Goal: Task Accomplishment & Management: Manage account settings

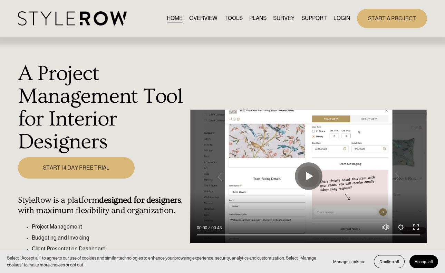
click at [343, 18] on link "LOGIN" at bounding box center [341, 18] width 17 height 9
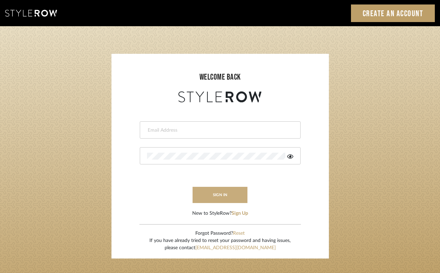
type input "emily@emilyboultoninteriors.com"
click at [209, 198] on button "sign in" at bounding box center [220, 195] width 55 height 16
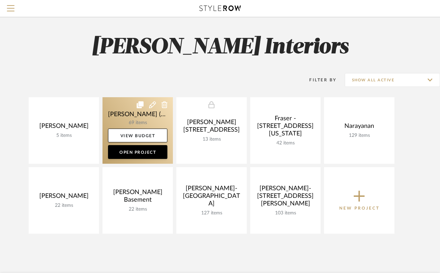
click at [125, 117] on link at bounding box center [137, 130] width 70 height 67
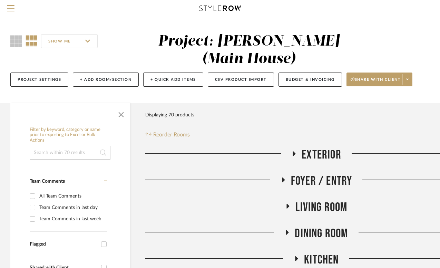
click at [292, 151] on icon at bounding box center [294, 153] width 8 height 5
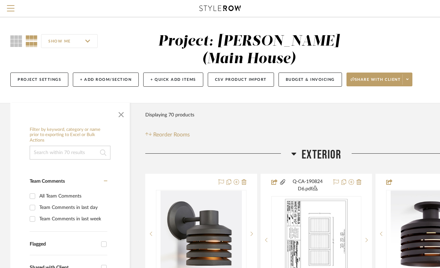
click at [292, 149] on icon at bounding box center [293, 153] width 5 height 8
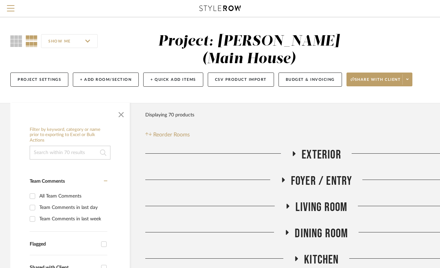
click at [282, 177] on icon at bounding box center [283, 179] width 3 height 5
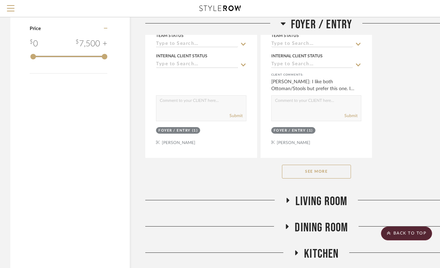
scroll to position [955, 0]
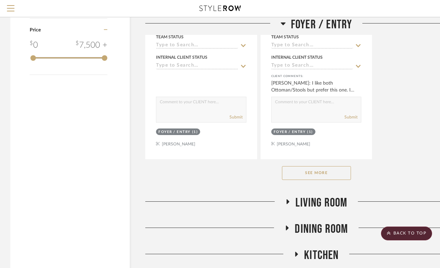
click at [297, 166] on button "See More" at bounding box center [316, 173] width 69 height 14
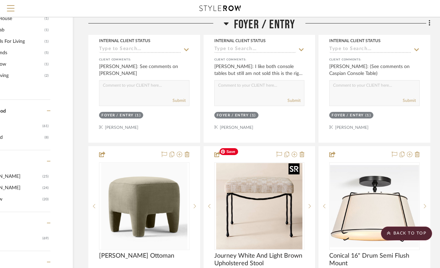
scroll to position [658, 57]
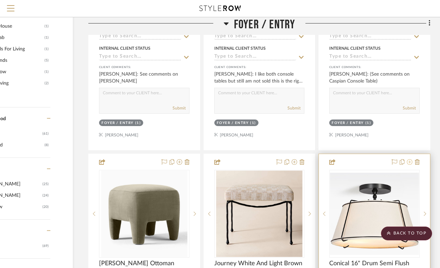
click at [409, 159] on icon at bounding box center [410, 162] width 6 height 6
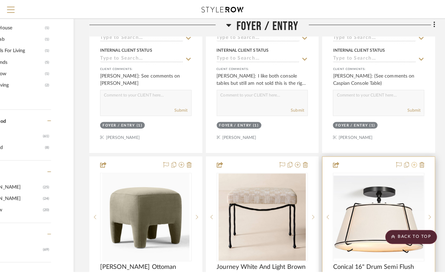
scroll to position [0, 0]
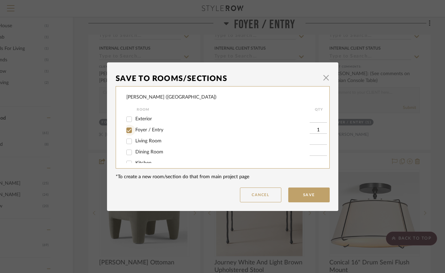
click at [127, 131] on input "Foyer / Entry" at bounding box center [129, 130] width 11 height 11
checkbox input "false"
click at [303, 197] on button "Save" at bounding box center [308, 195] width 41 height 15
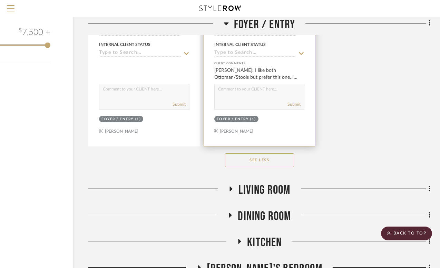
scroll to position [1010, 57]
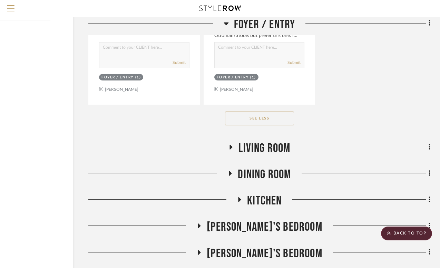
click at [231, 145] on icon at bounding box center [231, 147] width 3 height 5
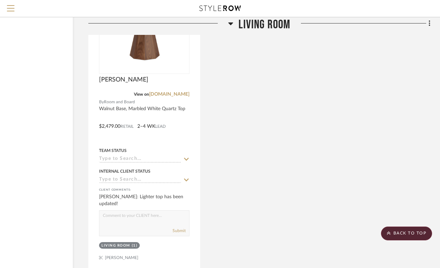
scroll to position [1852, 57]
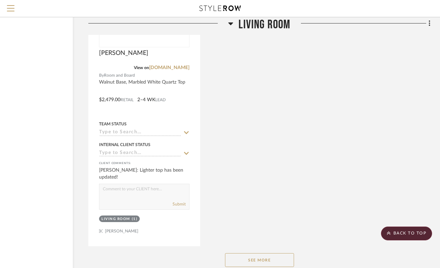
click at [231, 24] on icon at bounding box center [230, 23] width 5 height 3
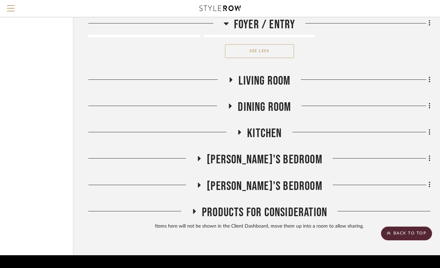
click at [229, 103] on fa-icon at bounding box center [229, 108] width 5 height 10
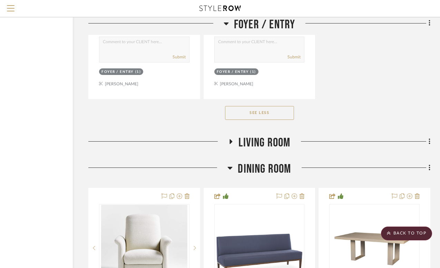
scroll to position [1014, 57]
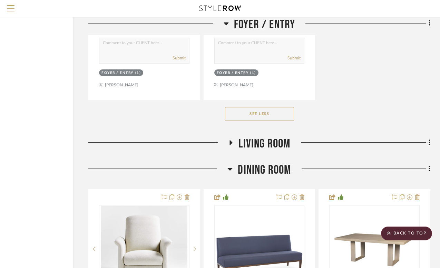
click at [231, 168] on icon at bounding box center [230, 169] width 5 height 3
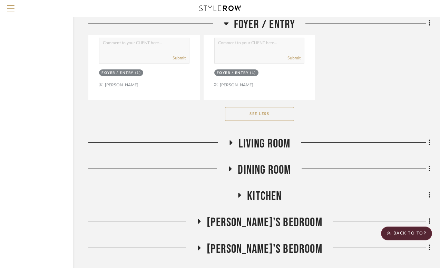
click at [241, 193] on icon at bounding box center [239, 195] width 8 height 5
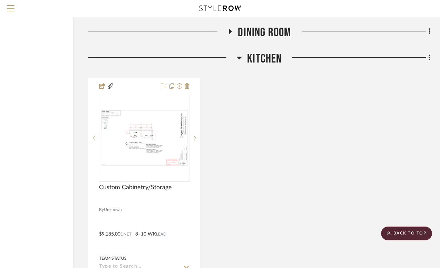
scroll to position [1152, 57]
click at [240, 53] on icon at bounding box center [239, 57] width 5 height 8
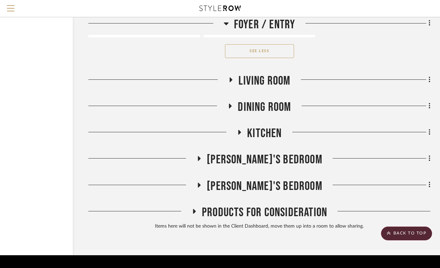
click at [231, 77] on icon at bounding box center [231, 79] width 3 height 5
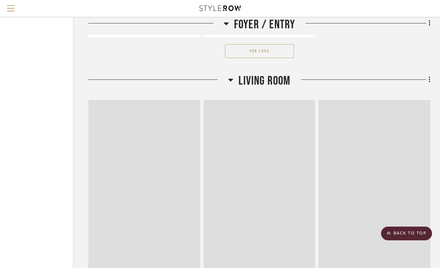
scroll to position [1152, 57]
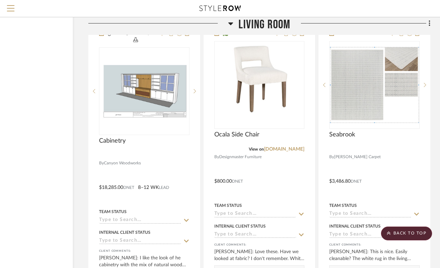
click at [230, 23] on icon at bounding box center [230, 23] width 5 height 3
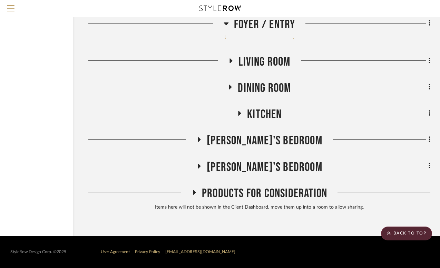
scroll to position [1077, 57]
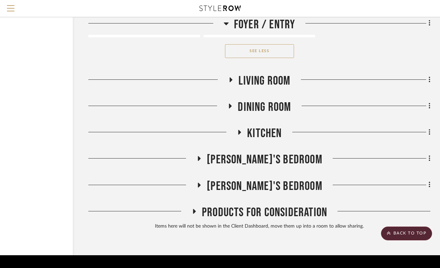
click at [240, 130] on icon at bounding box center [239, 132] width 8 height 5
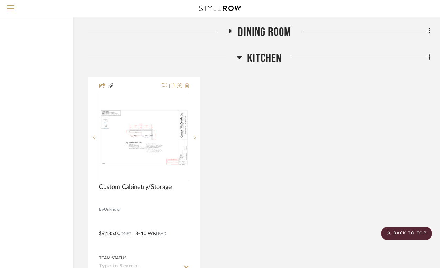
click at [239, 56] on icon at bounding box center [239, 57] width 5 height 3
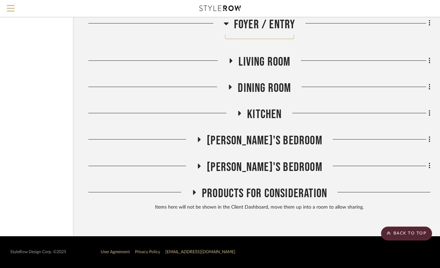
scroll to position [1077, 57]
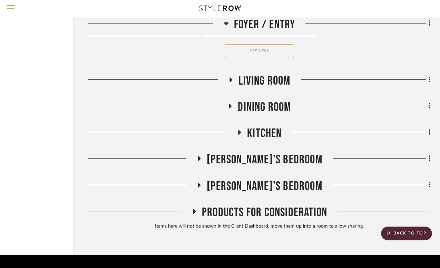
click at [201, 156] on icon at bounding box center [199, 158] width 3 height 5
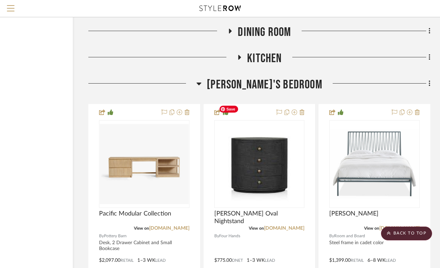
scroll to position [1185, 57]
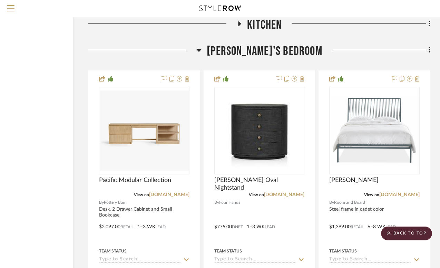
click at [201, 46] on icon at bounding box center [198, 50] width 5 height 8
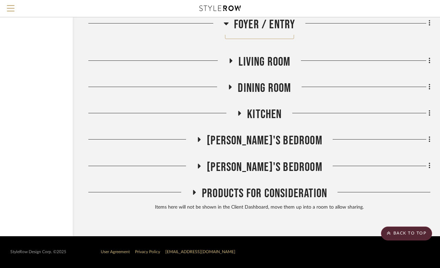
scroll to position [1077, 57]
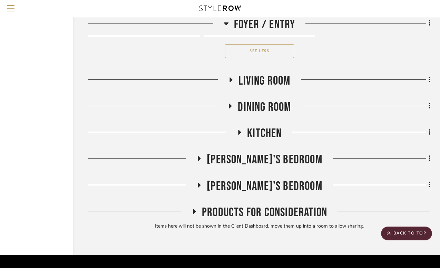
click at [201, 183] on icon at bounding box center [199, 185] width 3 height 5
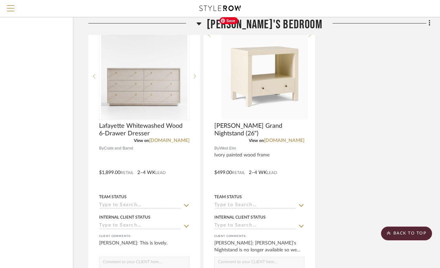
scroll to position [1880, 57]
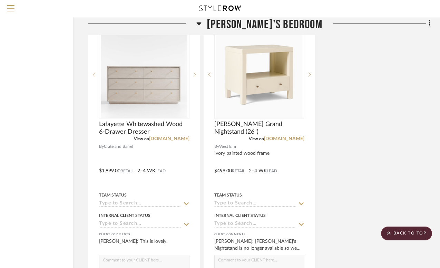
click at [201, 25] on icon at bounding box center [198, 23] width 5 height 8
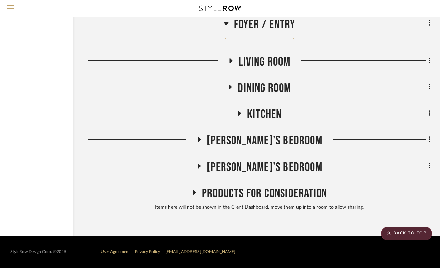
scroll to position [1077, 57]
